Goal: Check status: Check status

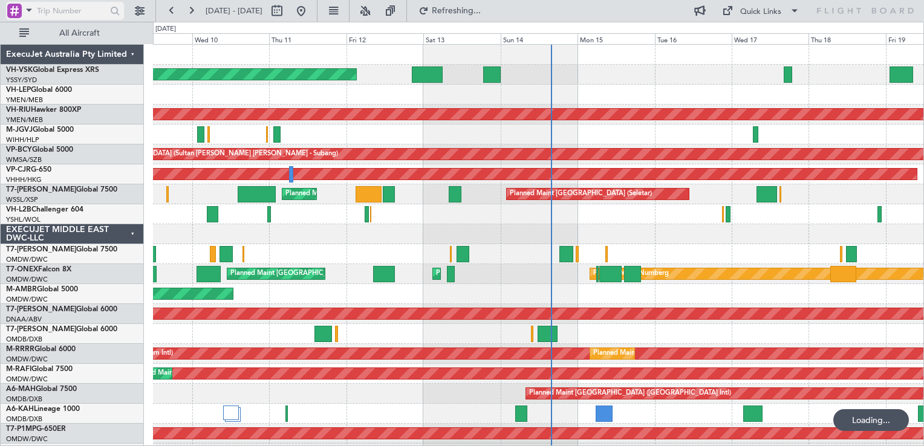
click at [17, 14] on div at bounding box center [14, 11] width 15 height 15
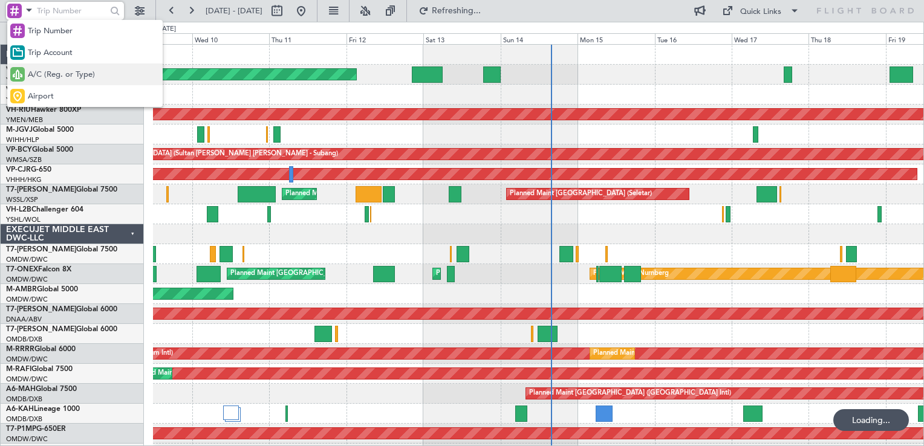
click at [54, 77] on span "A/C (Reg. or Type)" at bounding box center [61, 75] width 67 height 12
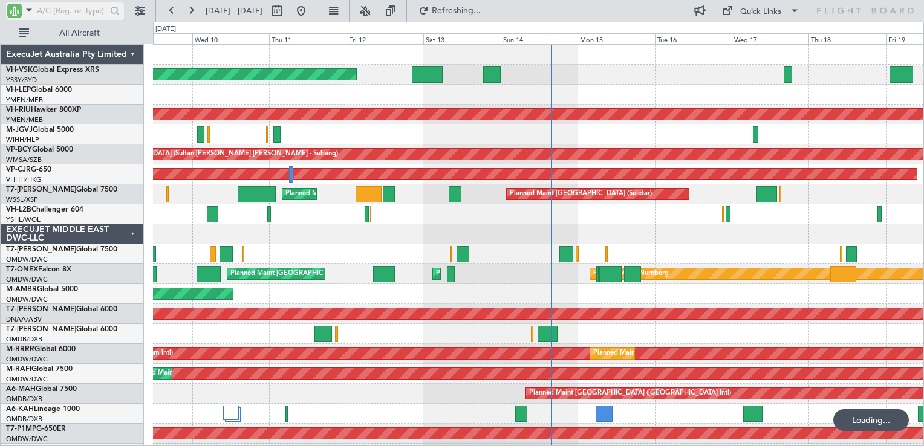
click at [60, 5] on input "text" at bounding box center [72, 11] width 70 height 18
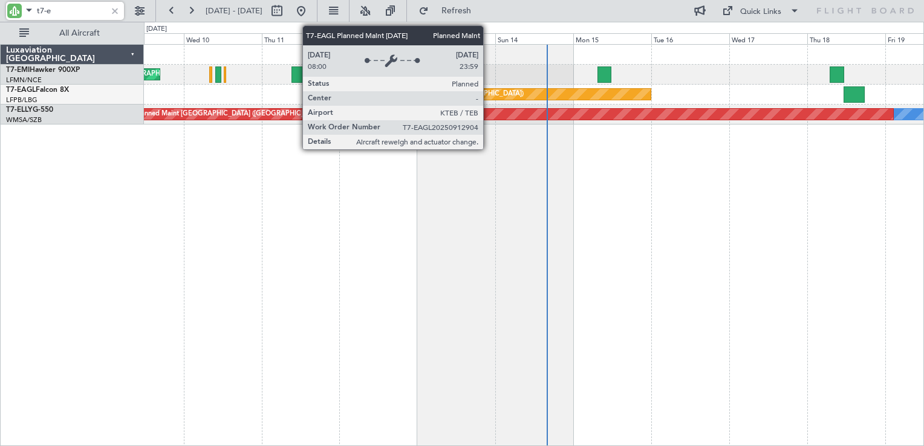
click at [489, 93] on div "Planned Maint [US_STATE] ([GEOGRAPHIC_DATA])" at bounding box center [507, 94] width 285 height 11
type input "t7-e"
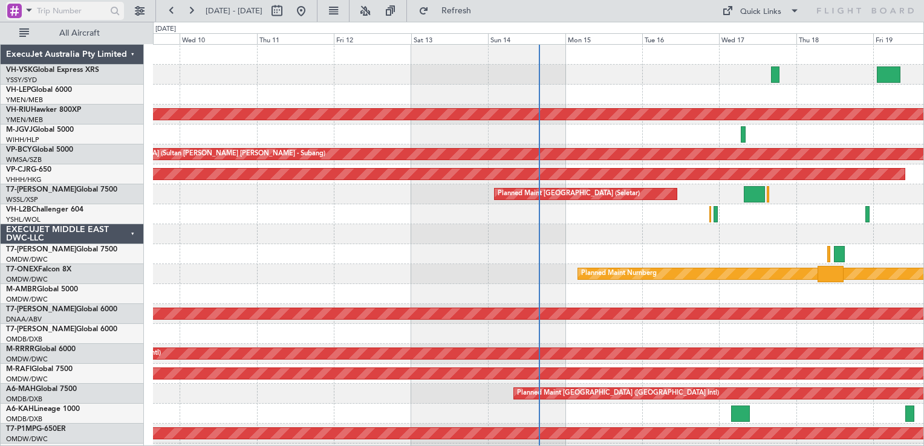
click at [16, 9] on div at bounding box center [14, 11] width 15 height 15
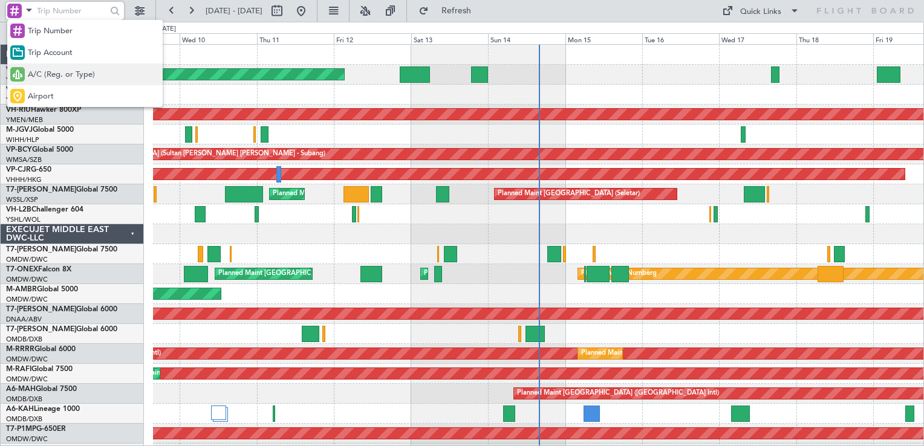
click at [46, 80] on span "A/C (Reg. or Type)" at bounding box center [61, 75] width 67 height 12
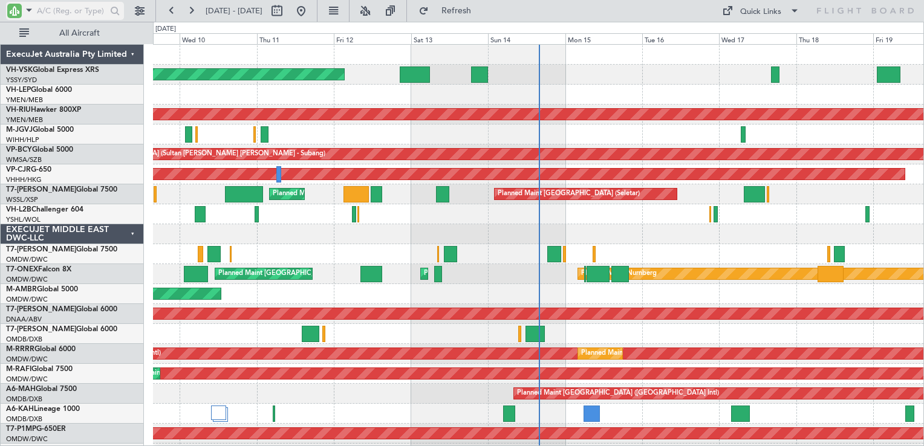
click at [44, 13] on input "text" at bounding box center [72, 11] width 70 height 18
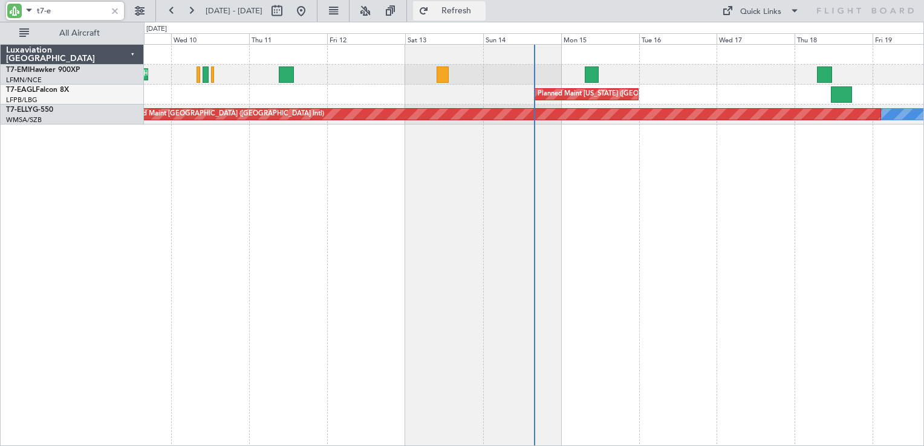
type input "t7-e"
